Goal: Find specific page/section: Find specific page/section

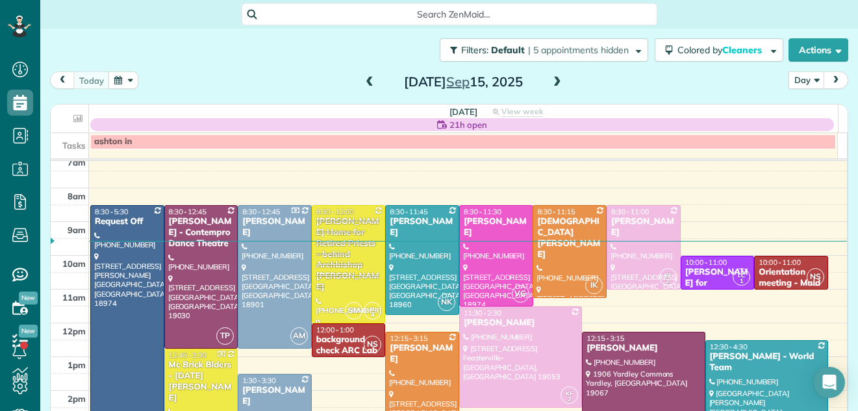
scroll to position [1, 0]
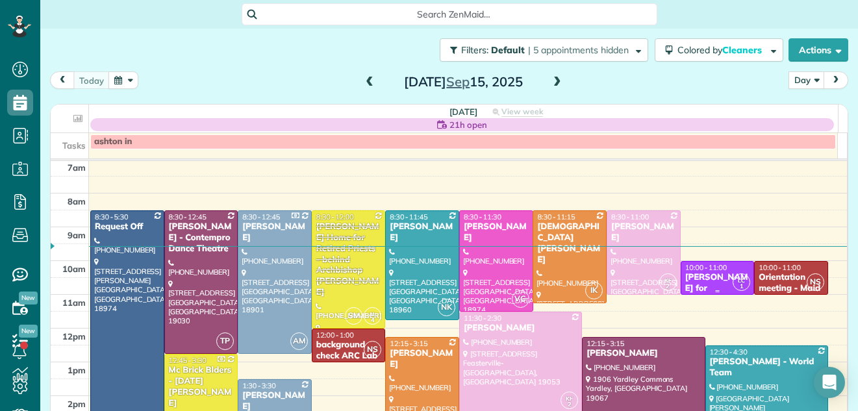
click at [685, 275] on div "[PERSON_NAME] for [PERSON_NAME]" at bounding box center [718, 294] width 66 height 44
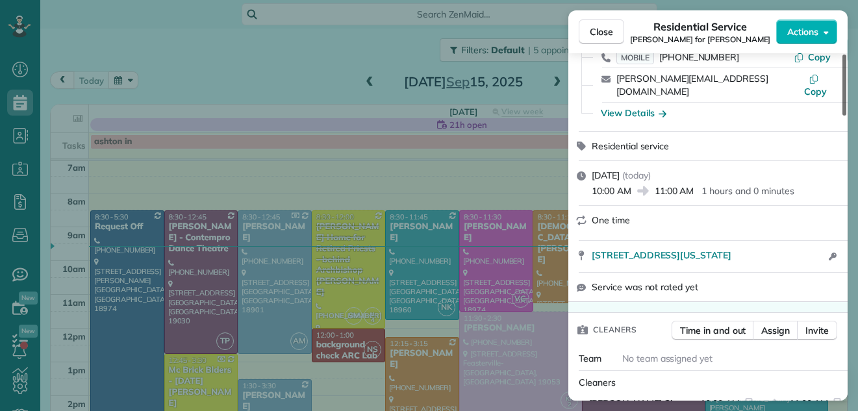
scroll to position [89, 0]
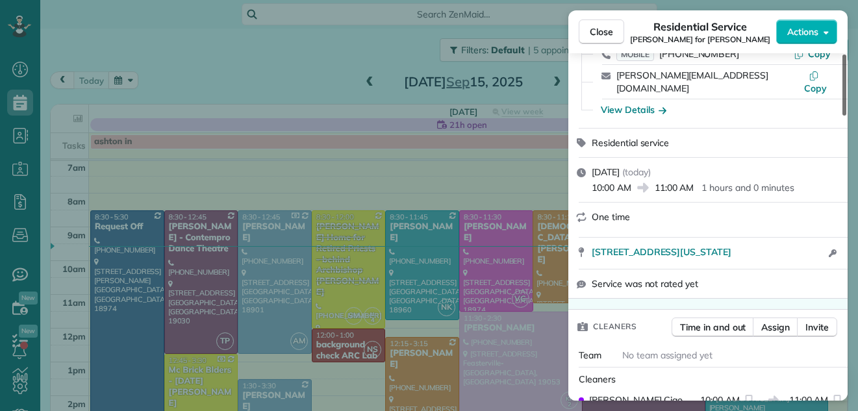
drag, startPoint x: 844, startPoint y: 83, endPoint x: 844, endPoint y: 99, distance: 15.6
click at [844, 99] on div at bounding box center [844, 85] width 4 height 61
click at [603, 32] on span "Close" at bounding box center [601, 31] width 23 height 13
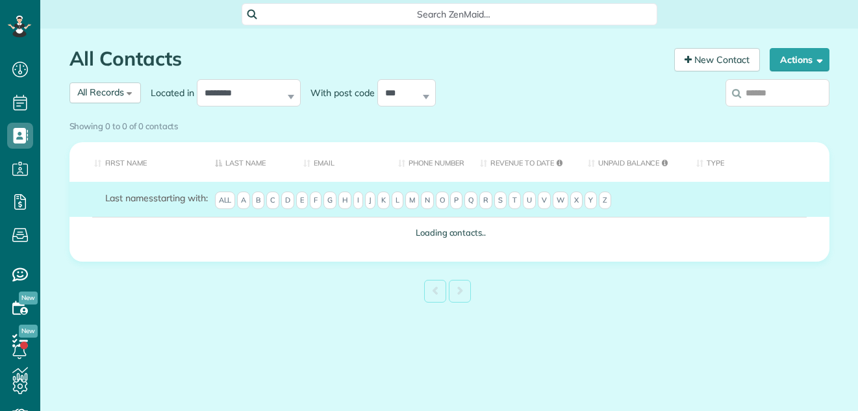
scroll to position [6, 6]
type input "********"
click at [792, 115] on div "Showing 0 to 0 of 0 contacts" at bounding box center [449, 124] width 760 height 18
click at [791, 115] on div "Showing 0 to 0 of 0 contacts" at bounding box center [449, 124] width 760 height 18
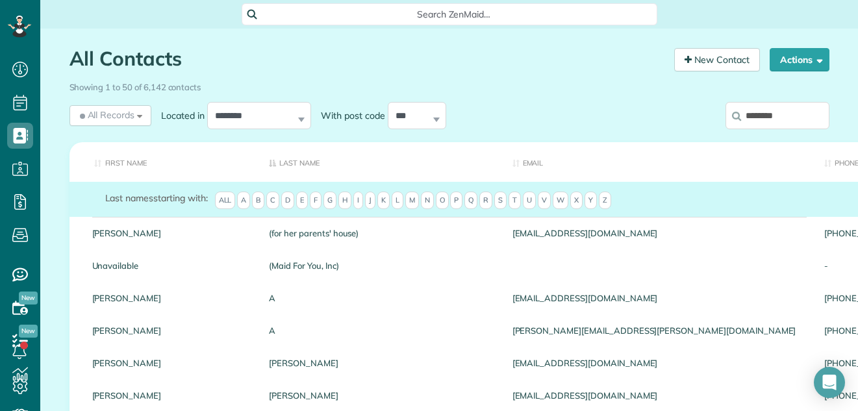
click at [785, 116] on input "********" at bounding box center [777, 115] width 104 height 27
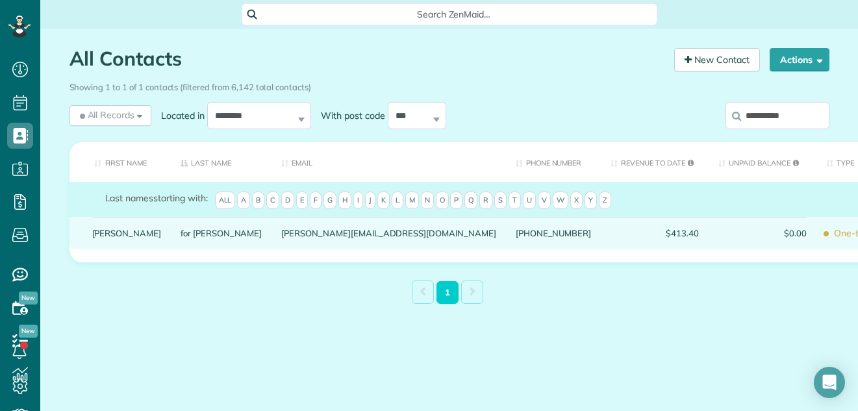
type input "**********"
click at [124, 238] on link "[PERSON_NAME]" at bounding box center [126, 233] width 69 height 9
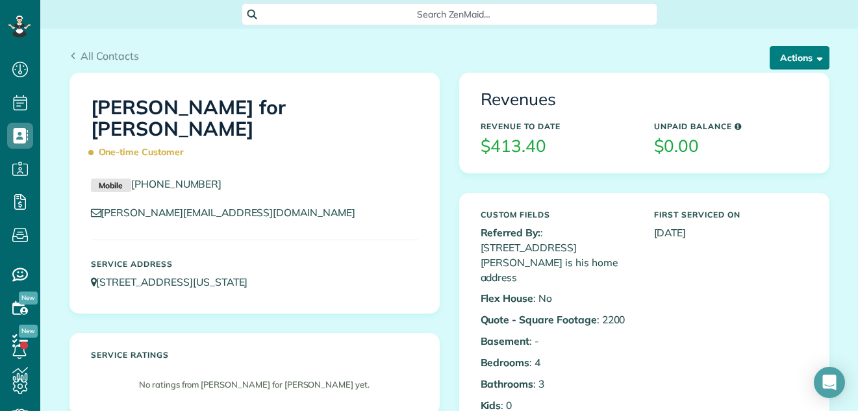
click at [784, 54] on button "Actions" at bounding box center [800, 57] width 60 height 23
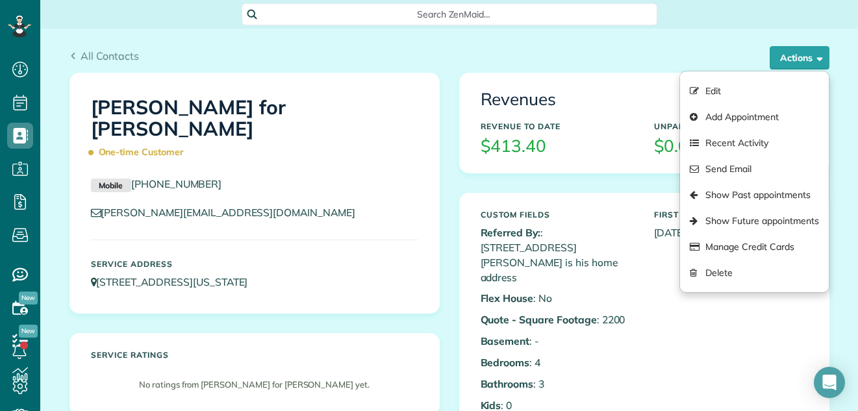
click at [716, 44] on div "All Contacts Actions Edit Add Appointment Recent Activity Send Email Show Past …" at bounding box center [449, 51] width 779 height 44
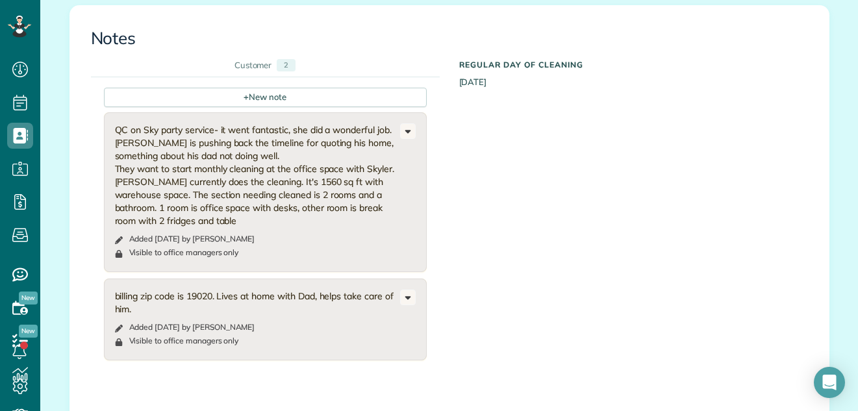
scroll to position [990, 0]
